Goal: Communication & Community: Connect with others

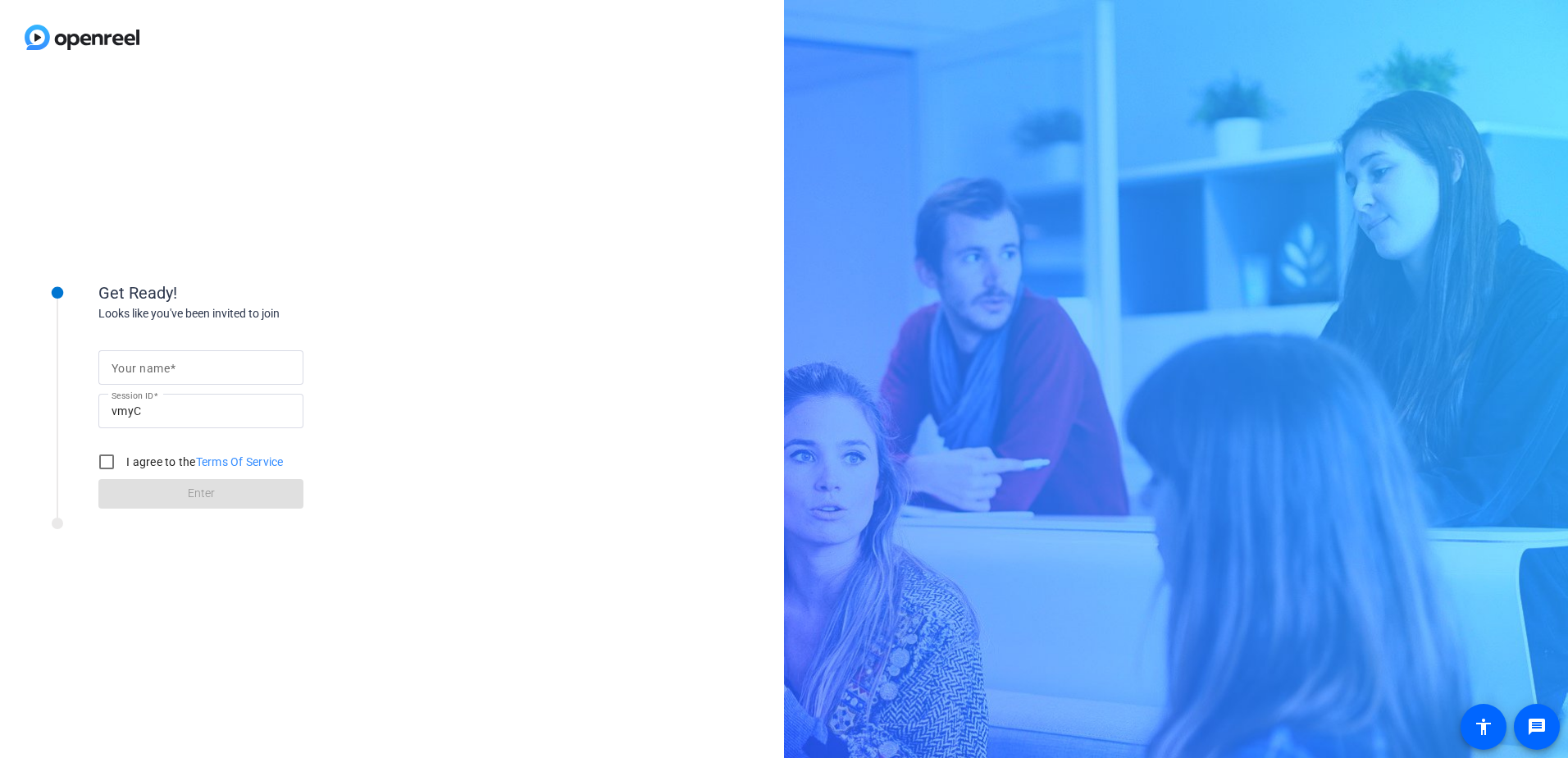
click at [173, 357] on input "Your name" at bounding box center [201, 367] width 179 height 19
type input "[PERSON_NAME]"
click at [151, 407] on input "vmyC" at bounding box center [201, 410] width 179 height 19
click at [133, 455] on label "I agree to the Terms Of Service" at bounding box center [204, 462] width 161 height 17
click at [123, 455] on input "I agree to the Terms Of Service" at bounding box center [106, 461] width 32 height 32
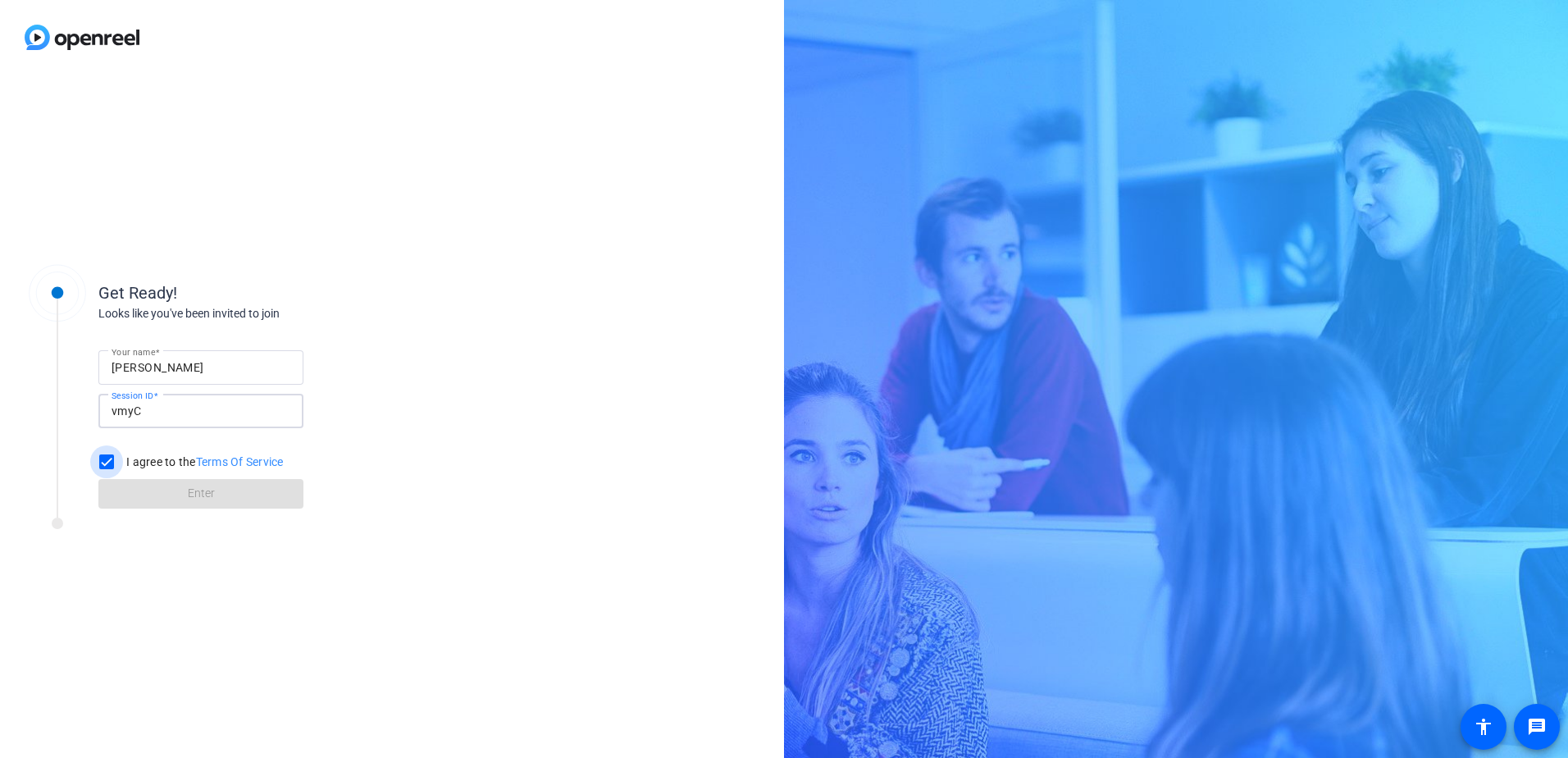
checkbox input "true"
click at [168, 498] on span at bounding box center [201, 493] width 205 height 40
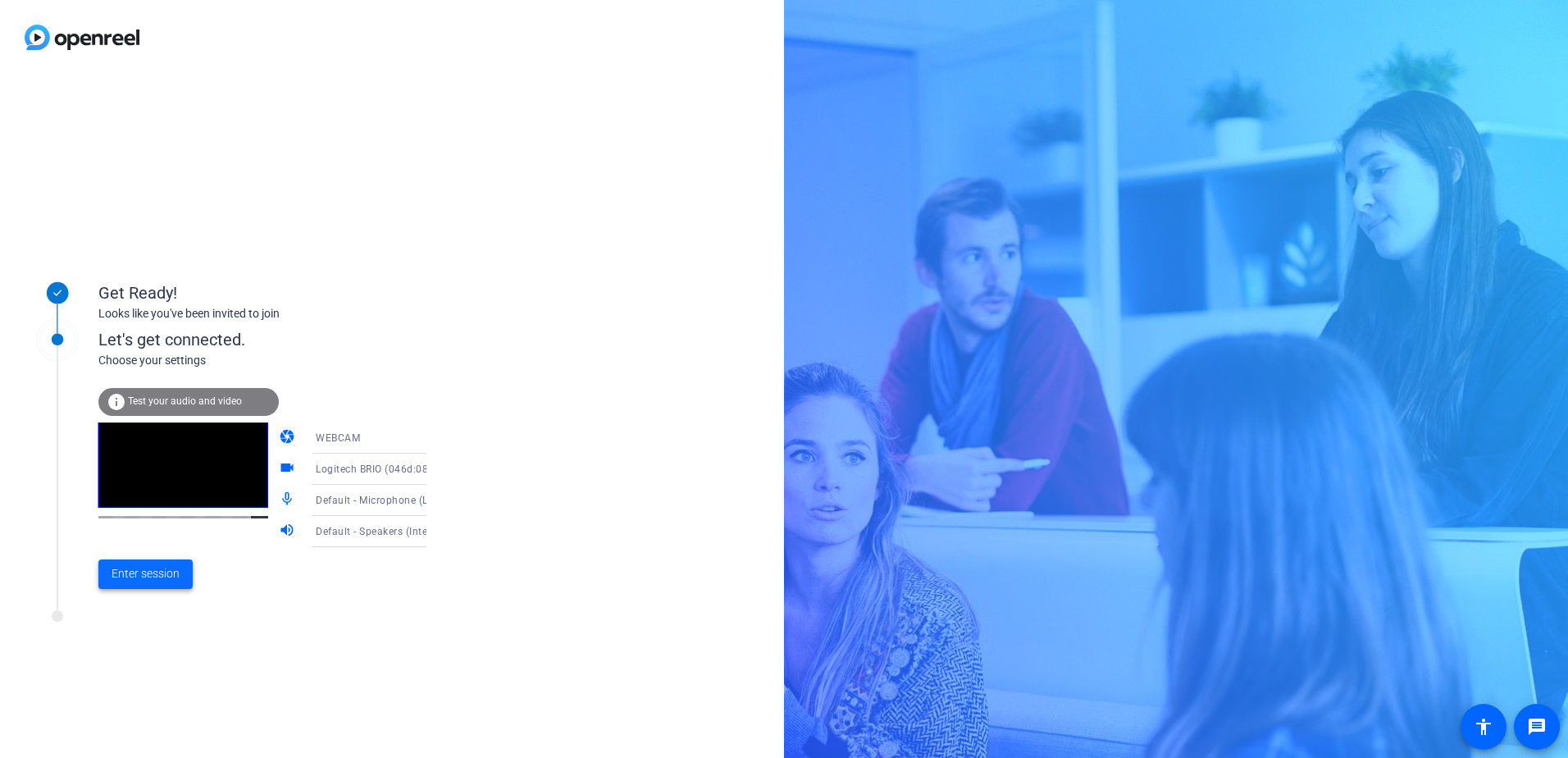
click at [136, 587] on span at bounding box center [145, 574] width 94 height 40
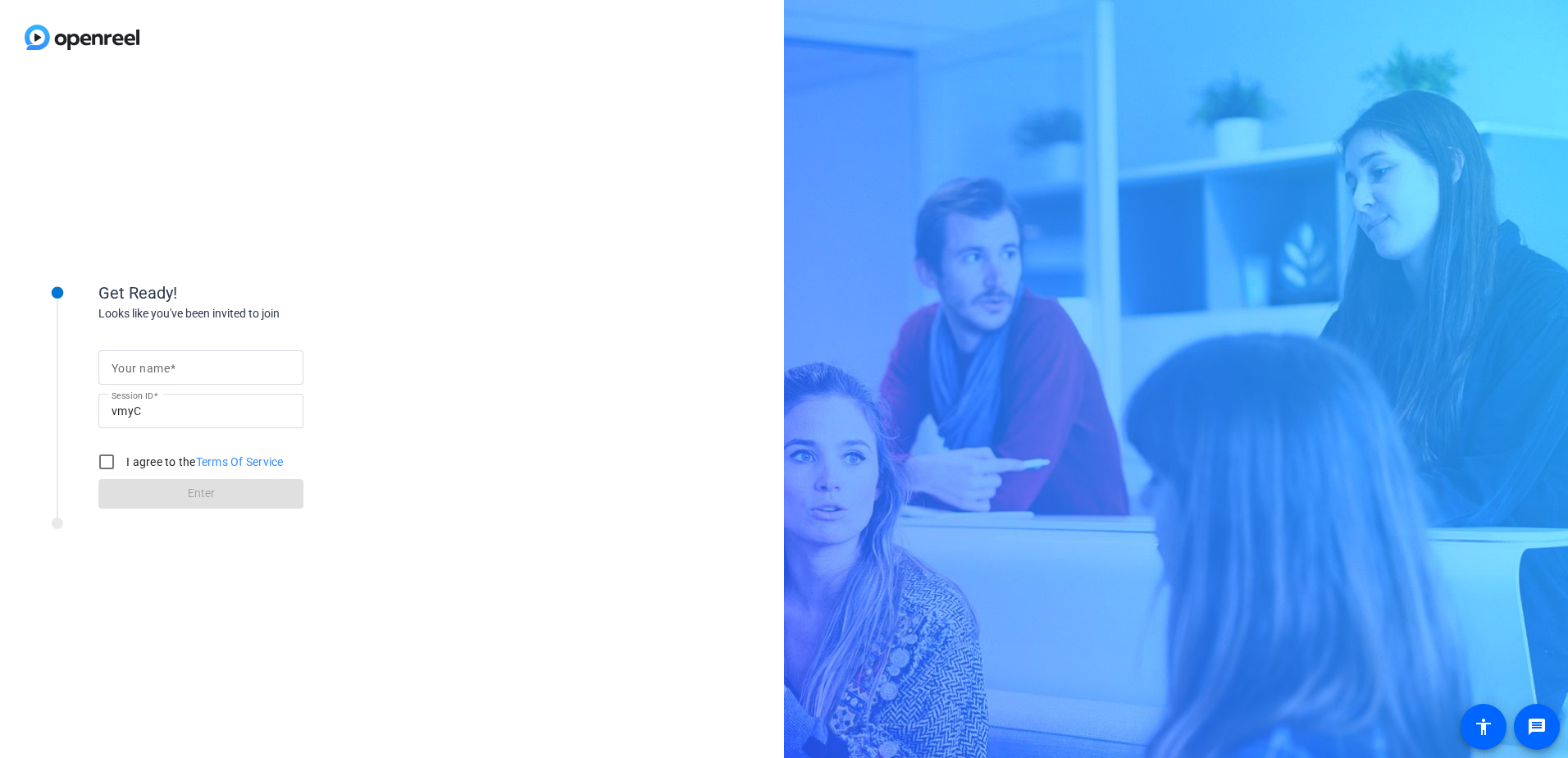
click at [150, 350] on div at bounding box center [201, 367] width 179 height 34
click at [157, 370] on input "Your name" at bounding box center [201, 367] width 179 height 19
type input "[PERSON_NAME]"
click at [126, 456] on label "I agree to the Terms Of Service" at bounding box center [204, 462] width 161 height 17
click at [123, 456] on input "I agree to the Terms Of Service" at bounding box center [106, 461] width 32 height 32
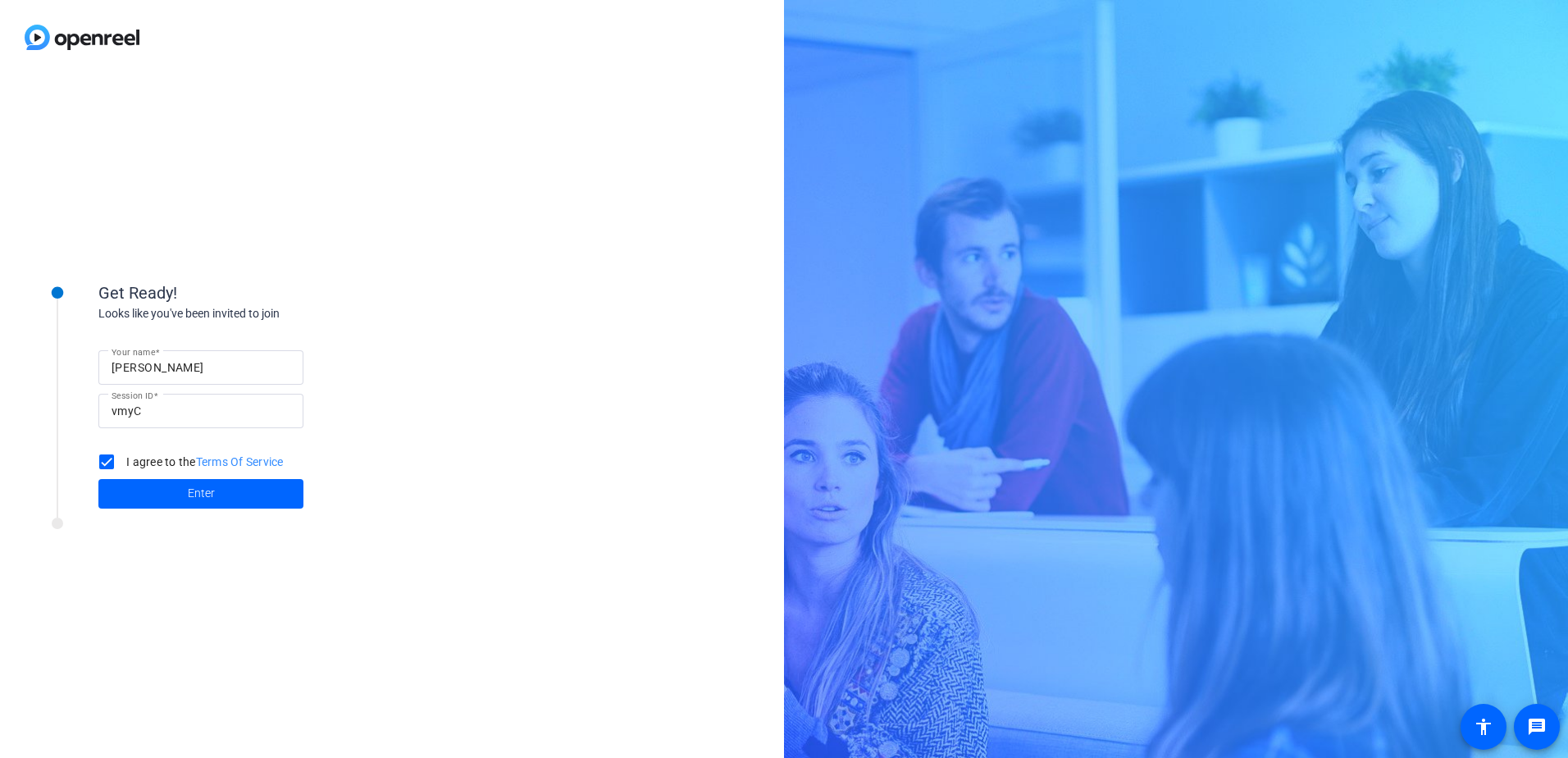
click at [144, 466] on label "I agree to the Terms Of Service" at bounding box center [204, 462] width 161 height 17
click at [123, 466] on input "I agree to the Terms Of Service" at bounding box center [106, 461] width 32 height 32
click at [150, 464] on label "I agree to the Terms Of Service" at bounding box center [204, 462] width 161 height 17
click at [123, 464] on input "I agree to the Terms Of Service" at bounding box center [106, 461] width 32 height 32
checkbox input "true"
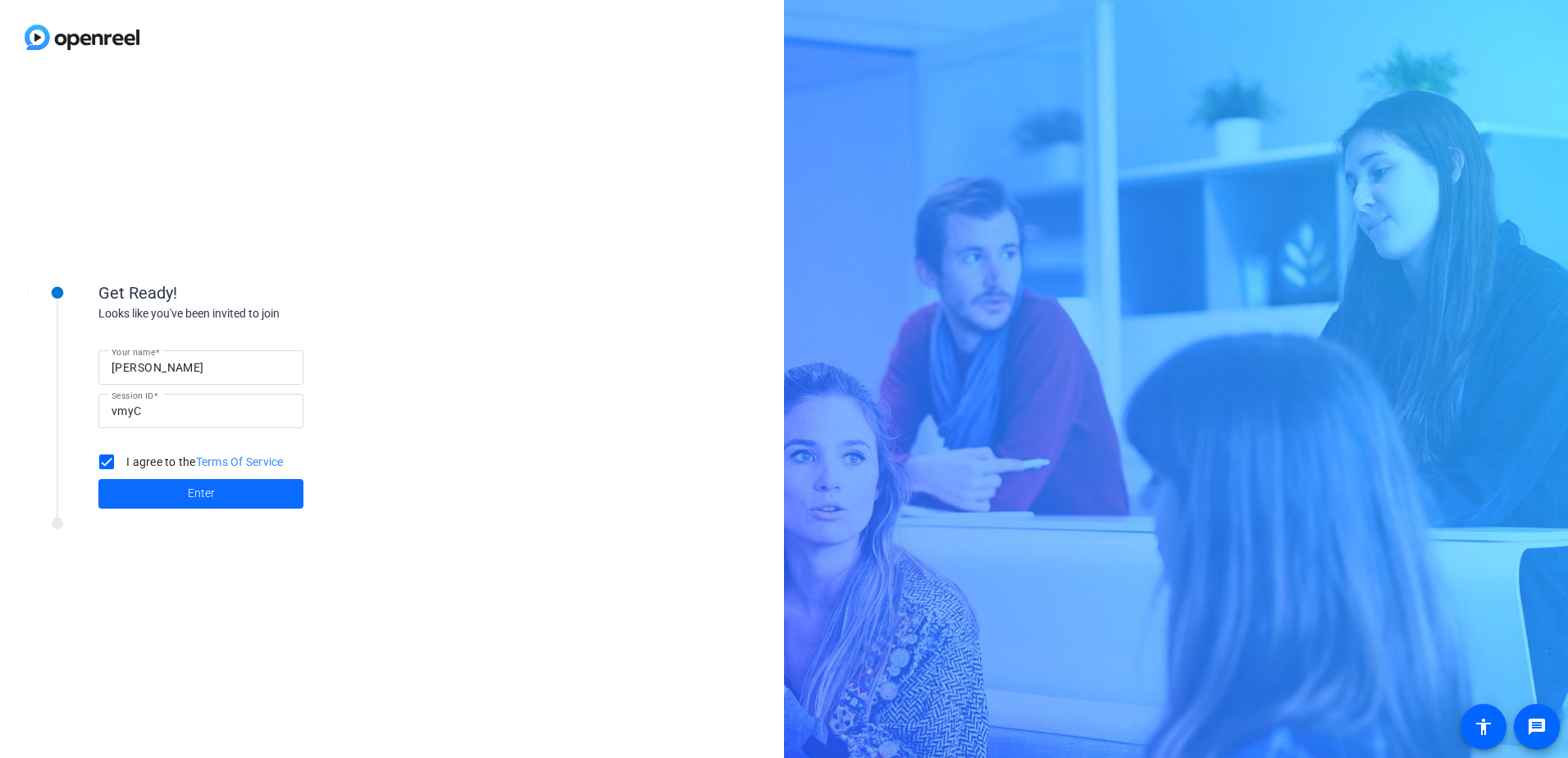
click at [156, 493] on span at bounding box center [201, 493] width 205 height 40
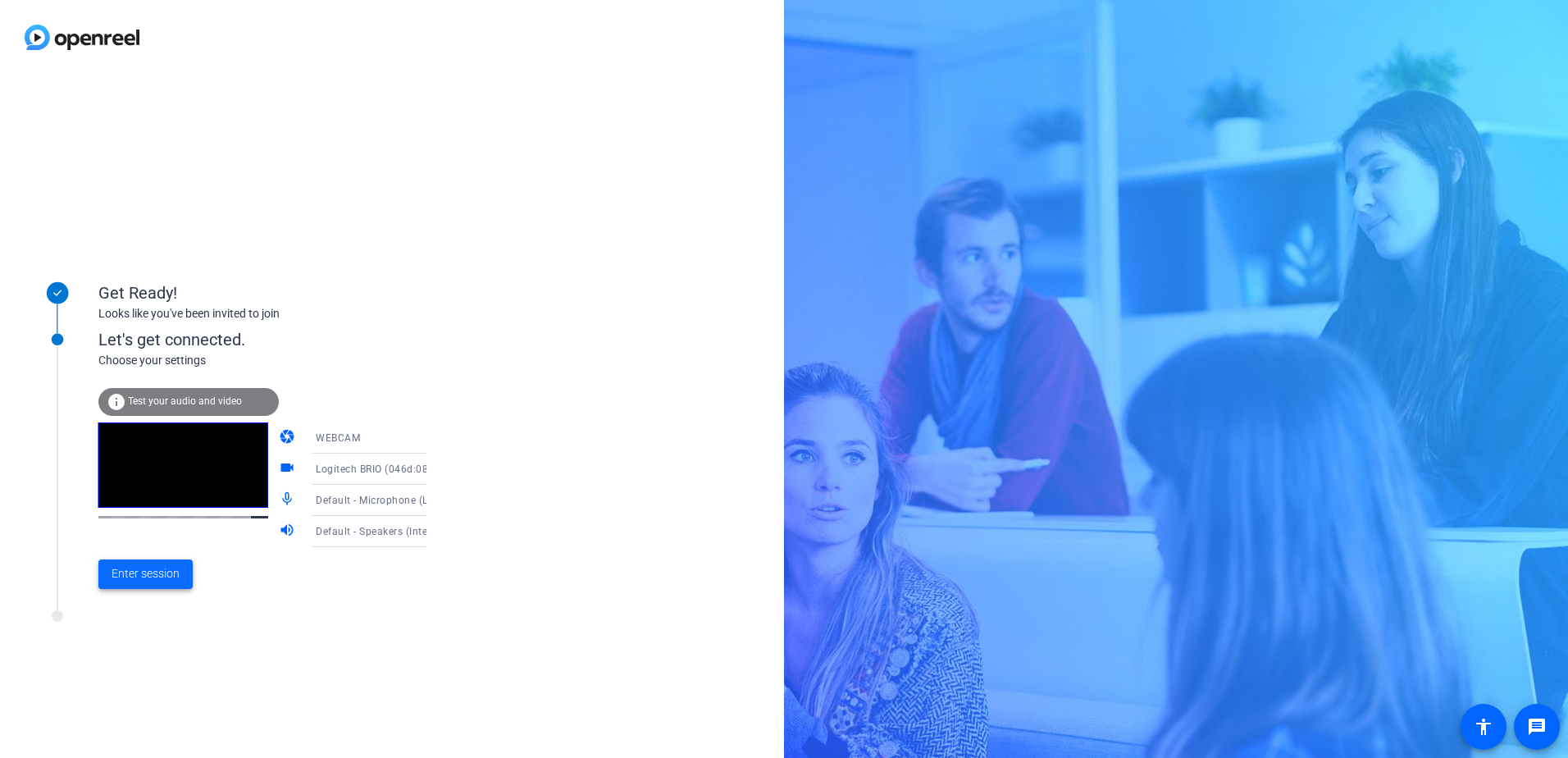
click at [136, 565] on span "Enter session" at bounding box center [146, 574] width 68 height 18
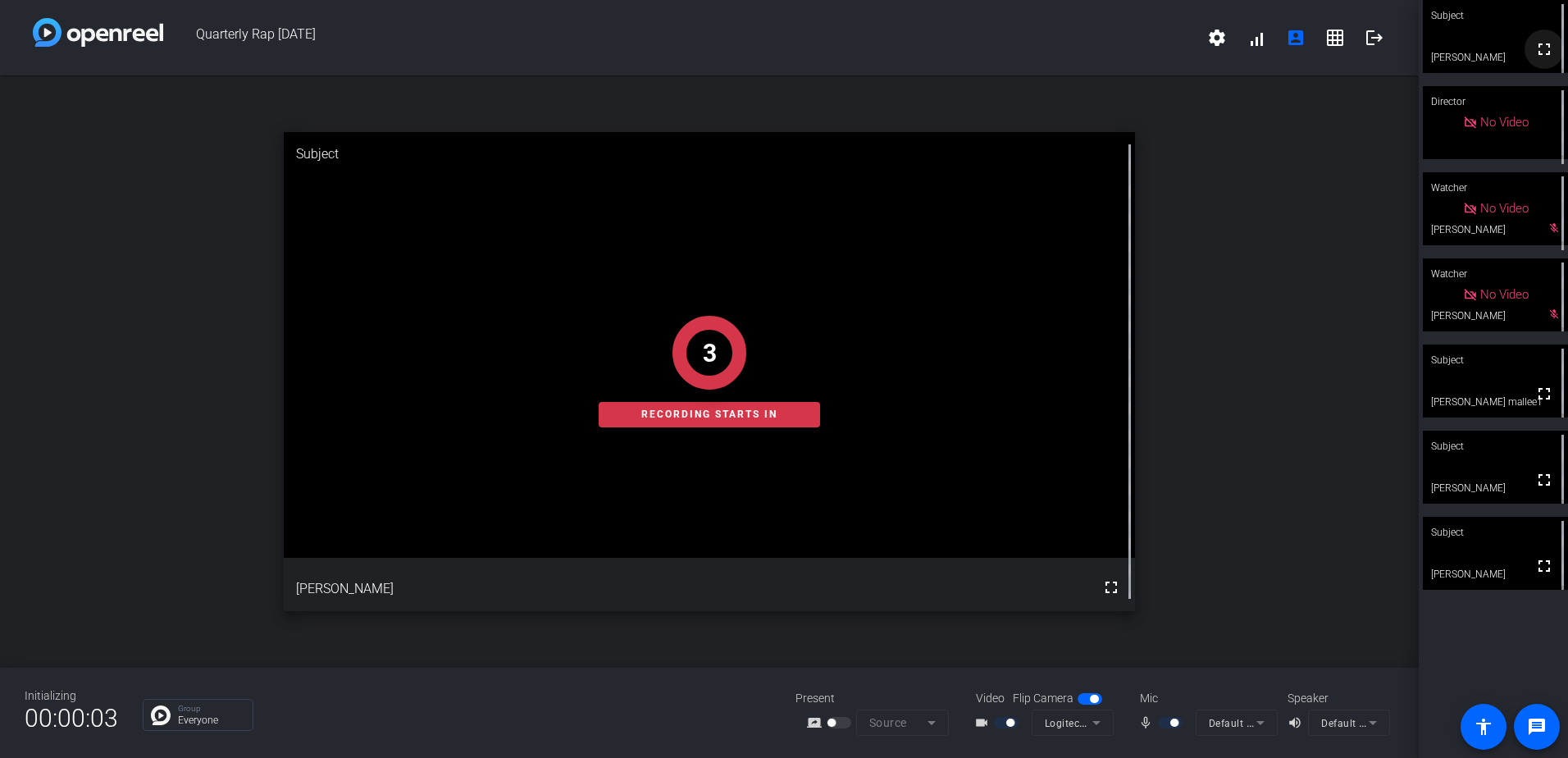
drag, startPoint x: 1528, startPoint y: 53, endPoint x: 1532, endPoint y: 138, distance: 85.1
click at [1535, 53] on mat-icon "fullscreen" at bounding box center [1544, 49] width 19 height 19
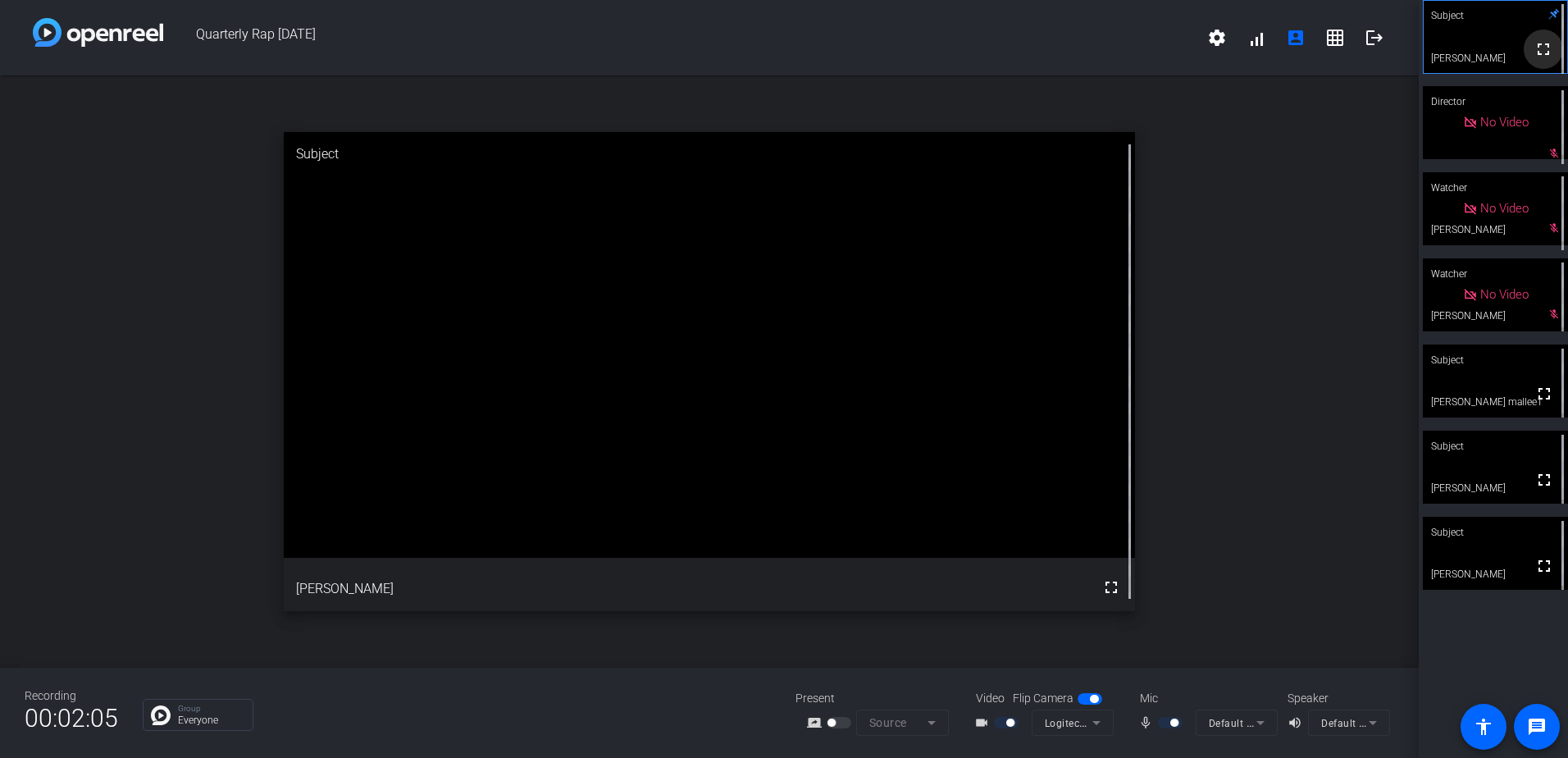
click at [1534, 54] on mat-icon "fullscreen" at bounding box center [1543, 49] width 19 height 19
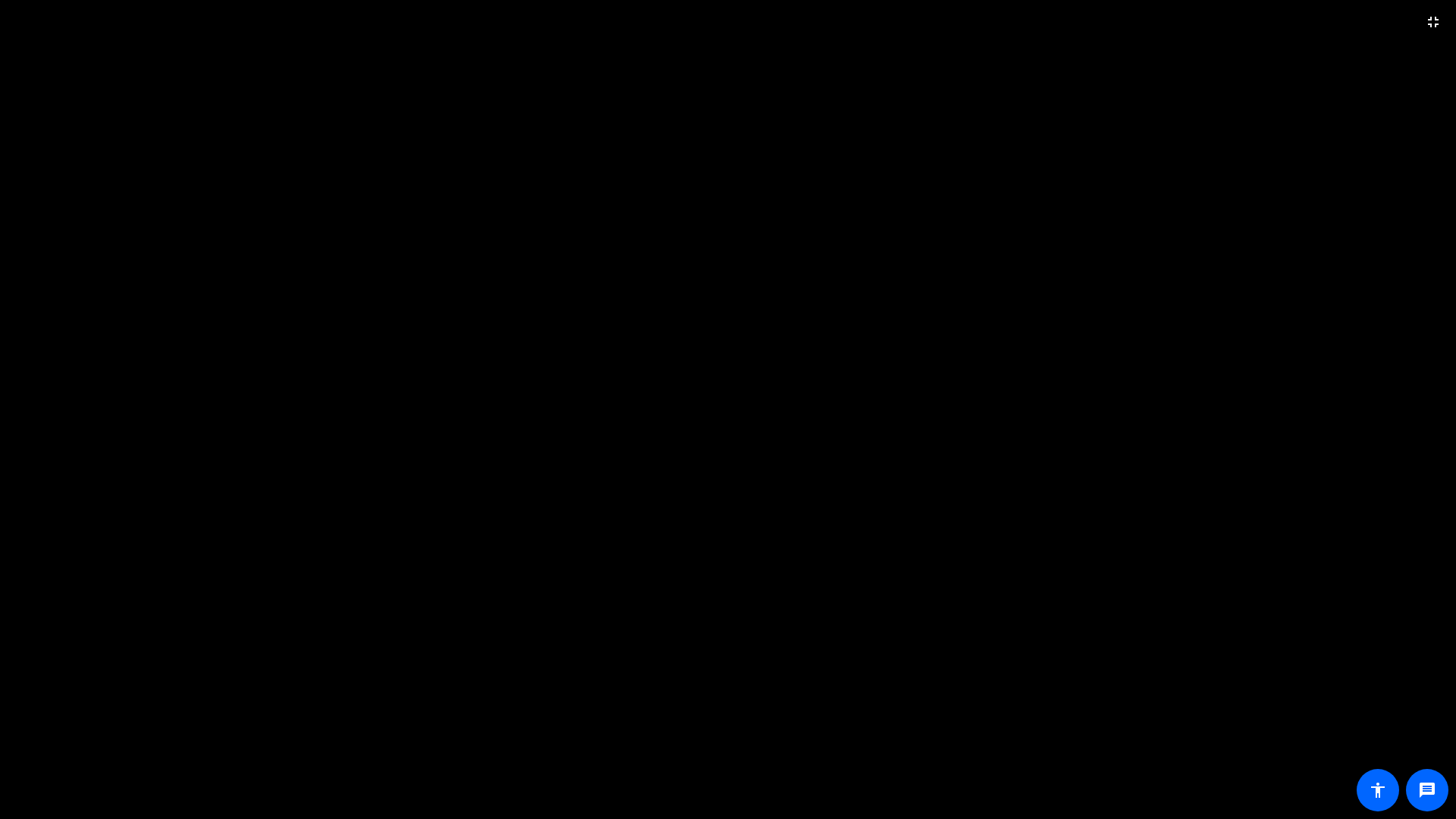
click at [1172, 283] on video at bounding box center [728, 409] width 1456 height 819
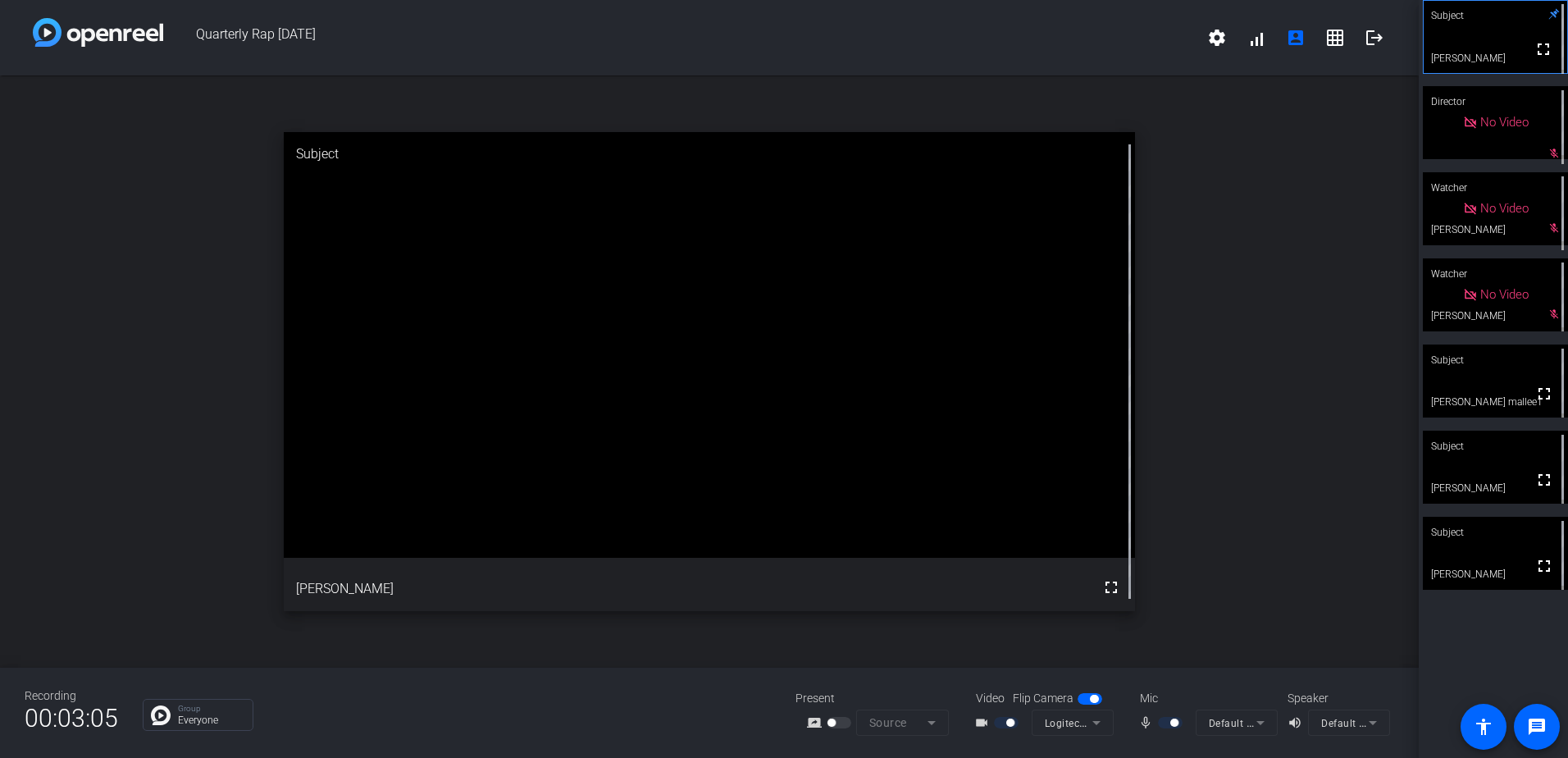
click at [478, 320] on video at bounding box center [710, 345] width 852 height 426
drag, startPoint x: 1493, startPoint y: 532, endPoint x: 1537, endPoint y: 569, distance: 57.5
click at [1537, 569] on mat-icon "fullscreen" at bounding box center [1544, 565] width 19 height 19
click at [464, 407] on video at bounding box center [710, 345] width 852 height 426
drag, startPoint x: 1547, startPoint y: 52, endPoint x: 1550, endPoint y: 137, distance: 85.1
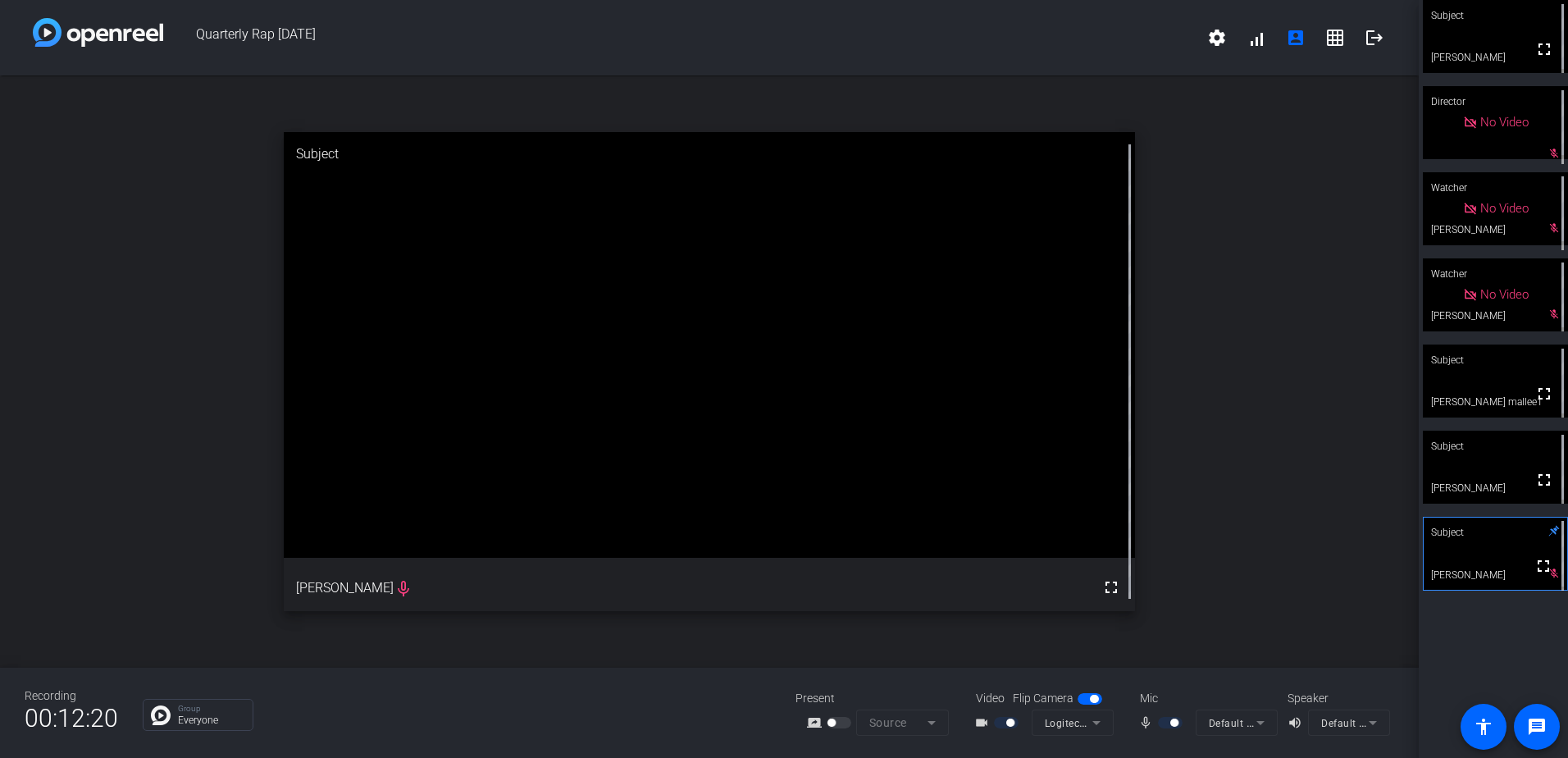
click at [1547, 52] on span at bounding box center [1544, 49] width 40 height 40
click at [1470, 451] on div "Subject" at bounding box center [1496, 446] width 145 height 31
drag, startPoint x: 1532, startPoint y: 398, endPoint x: 1536, endPoint y: 483, distance: 85.1
click at [1535, 398] on mat-icon "fullscreen" at bounding box center [1544, 393] width 19 height 19
click at [1524, 50] on span at bounding box center [1544, 49] width 40 height 40
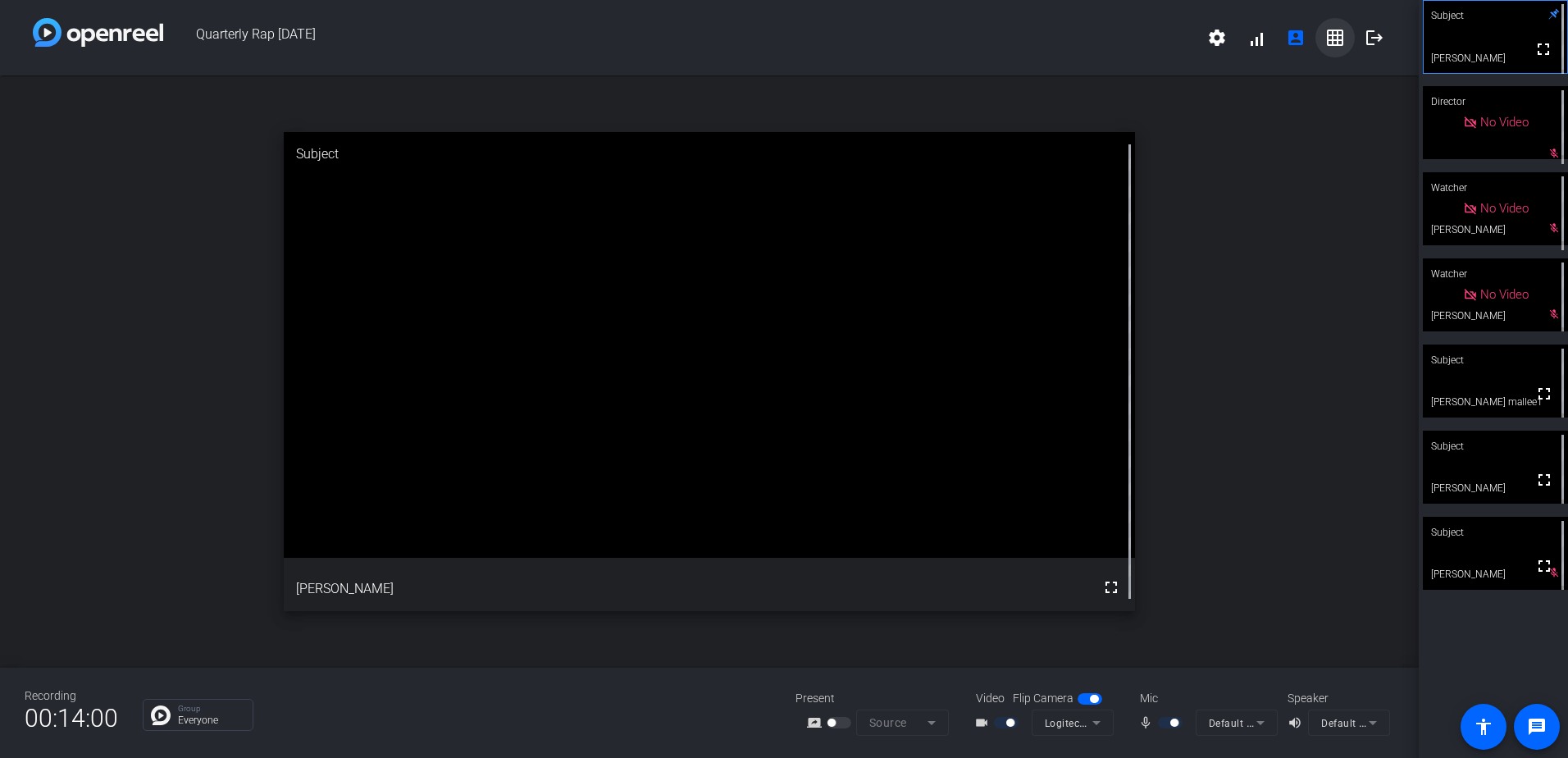
click at [1325, 42] on span at bounding box center [1335, 37] width 40 height 40
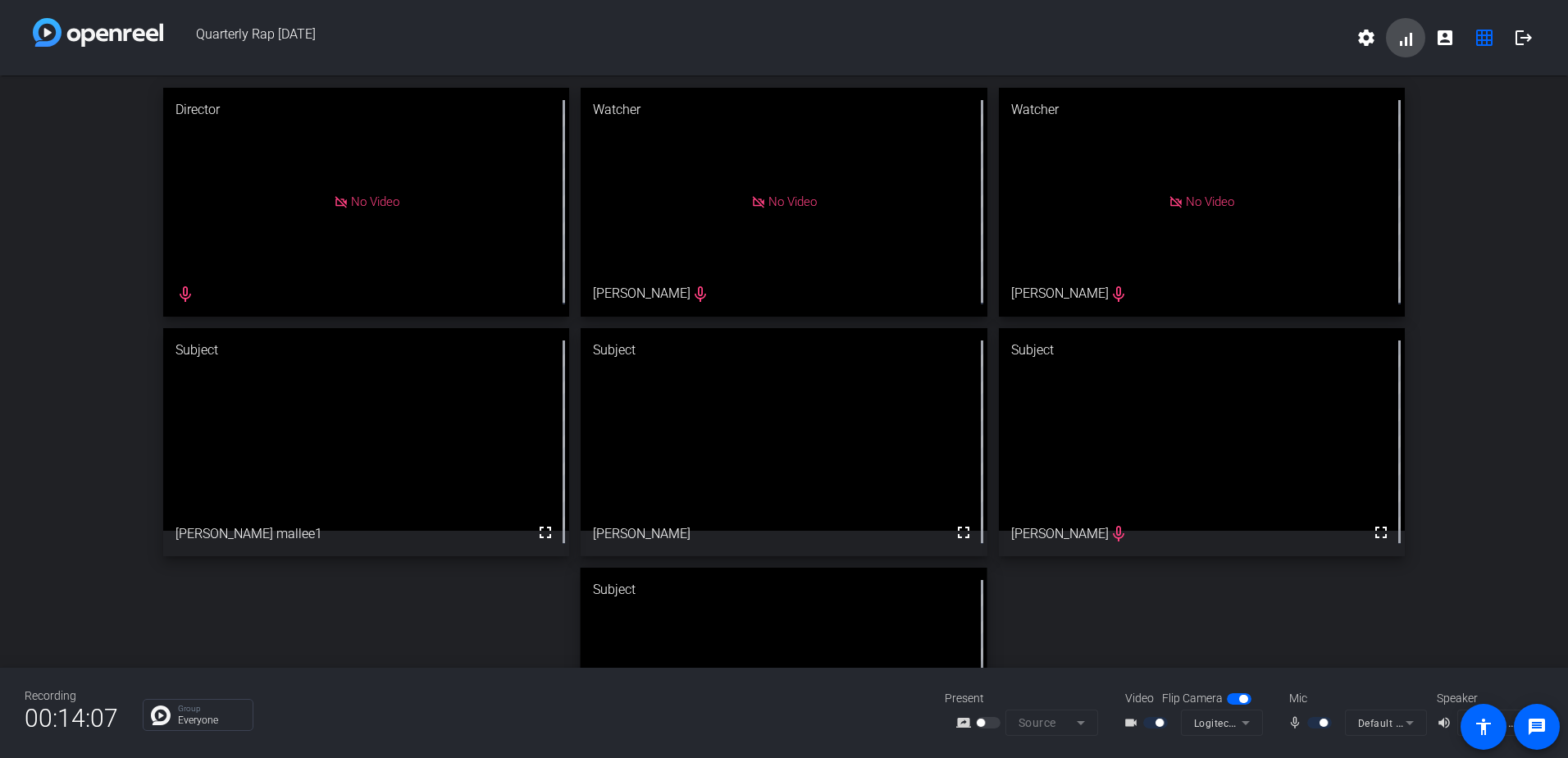
click at [1399, 44] on span at bounding box center [1406, 37] width 40 height 40
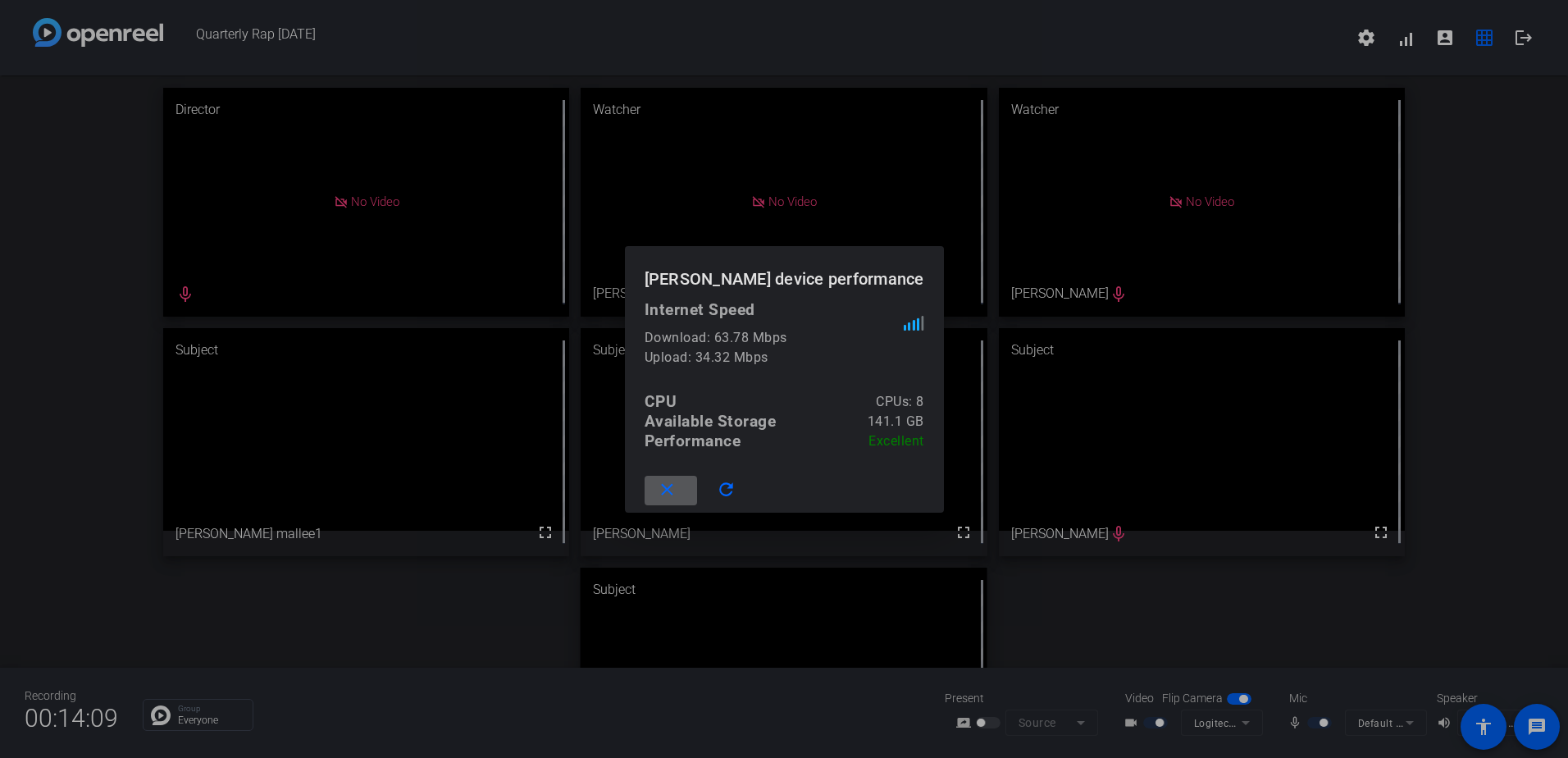
click at [1462, 43] on div at bounding box center [784, 379] width 1568 height 758
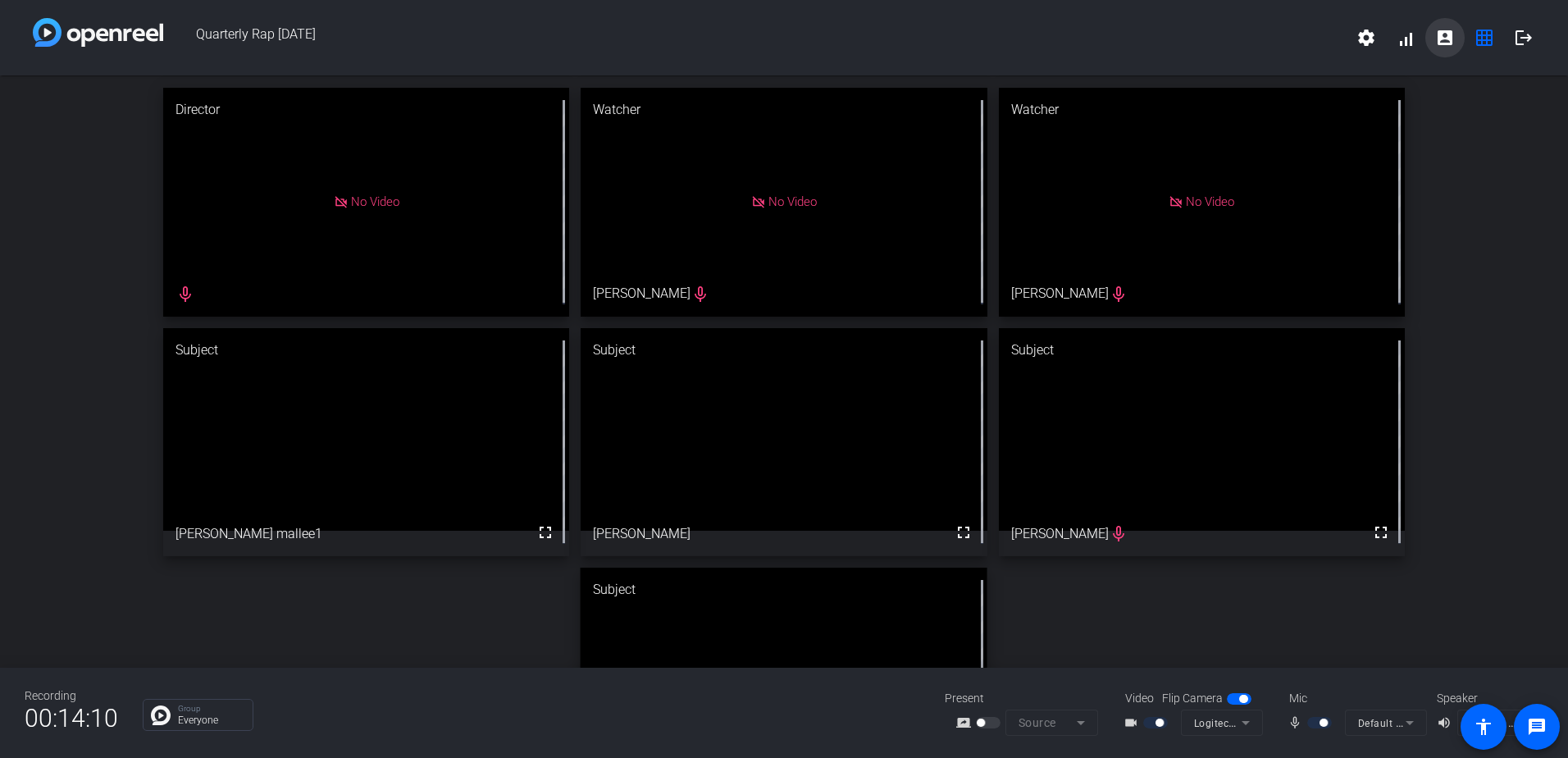
click at [1462, 43] on span at bounding box center [1445, 37] width 40 height 40
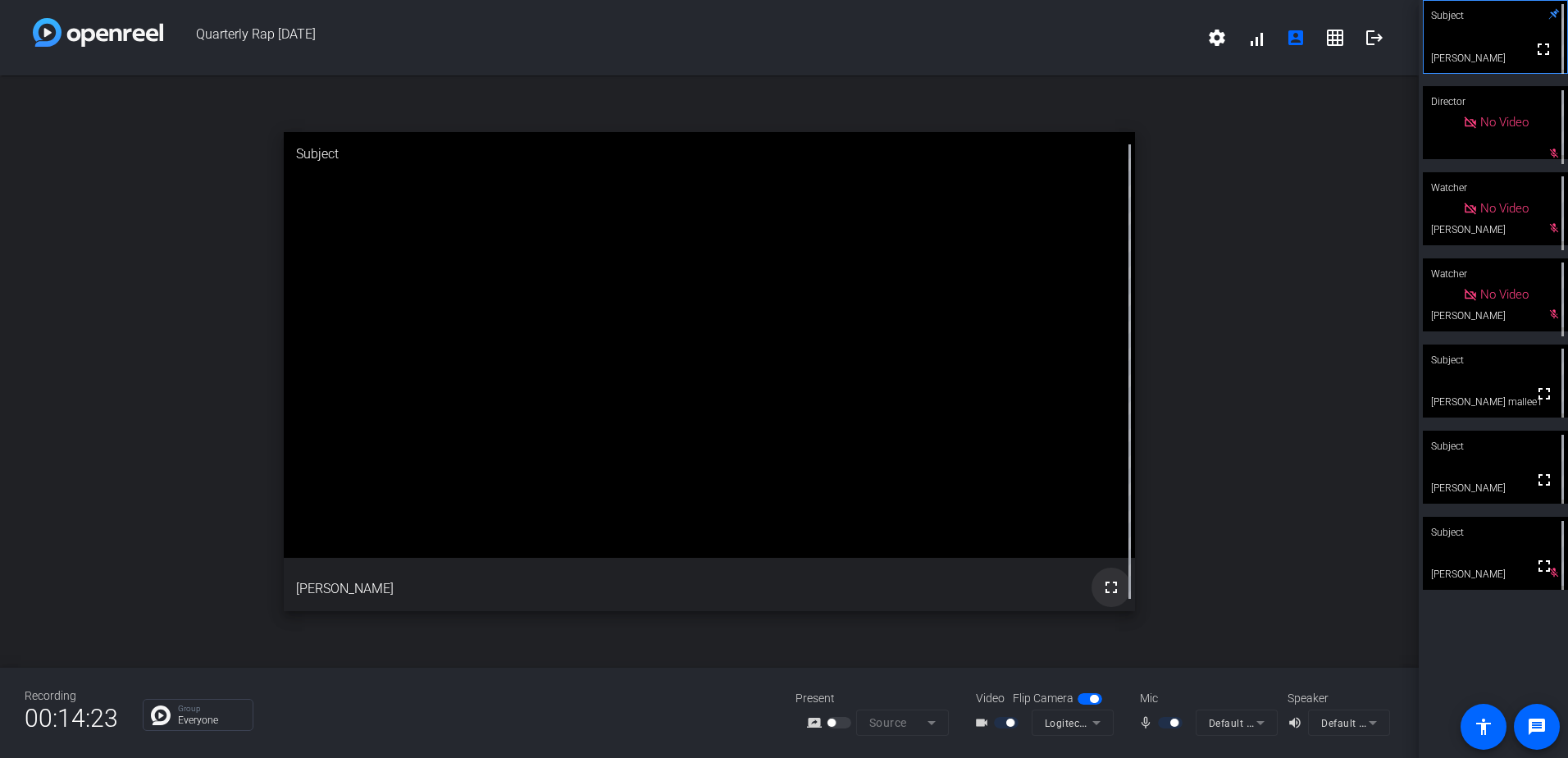
click at [1111, 588] on mat-icon "fullscreen" at bounding box center [1111, 587] width 19 height 19
click at [1538, 574] on mat-icon "fullscreen" at bounding box center [1544, 565] width 19 height 19
click at [1478, 9] on div "Subject" at bounding box center [1496, 16] width 145 height 31
click at [1524, 390] on span at bounding box center [1544, 393] width 40 height 40
click at [1524, 53] on span at bounding box center [1544, 49] width 40 height 40
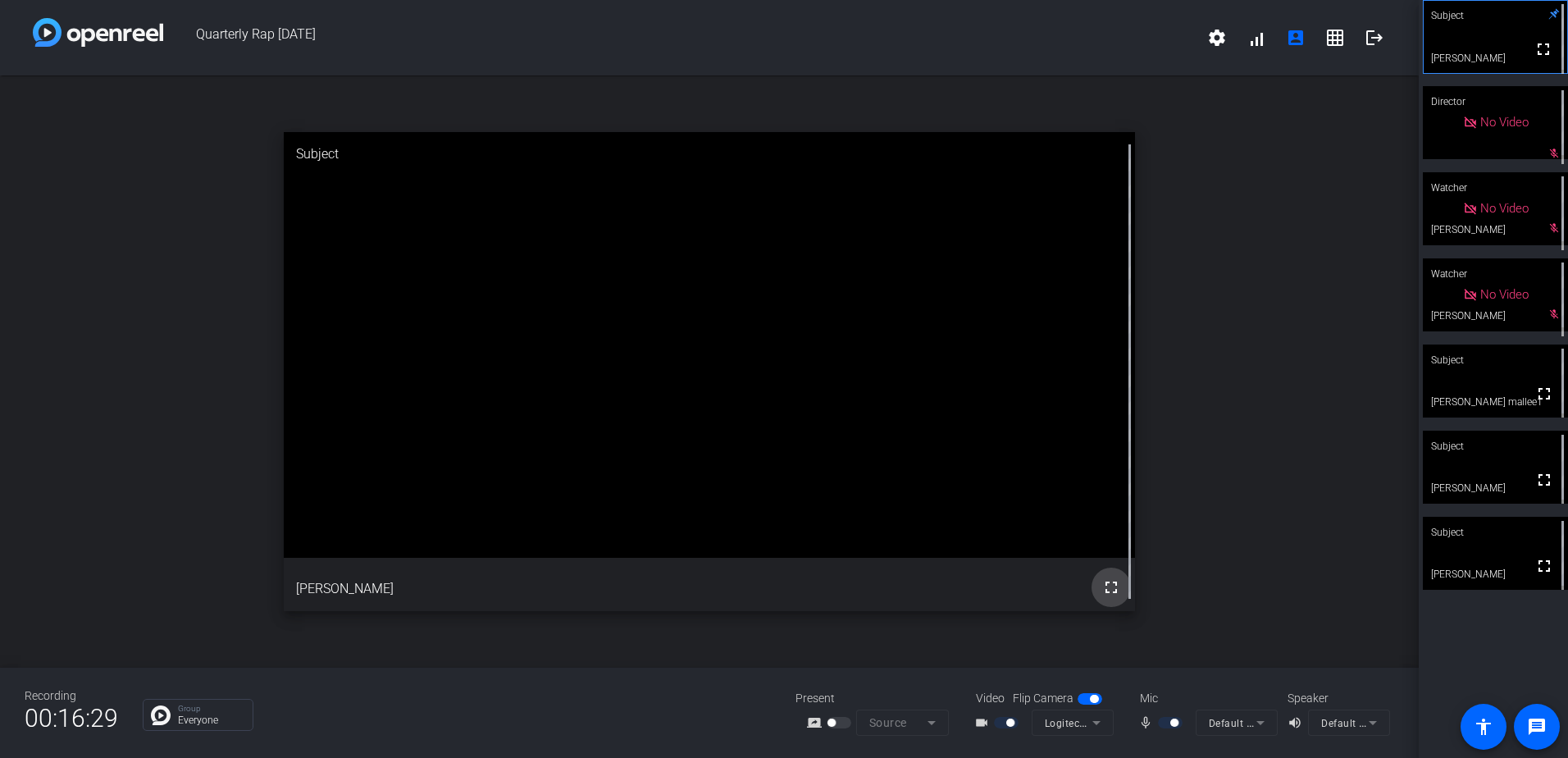
click at [1102, 578] on mat-icon "fullscreen" at bounding box center [1111, 587] width 19 height 19
